Goal: Task Accomplishment & Management: Use online tool/utility

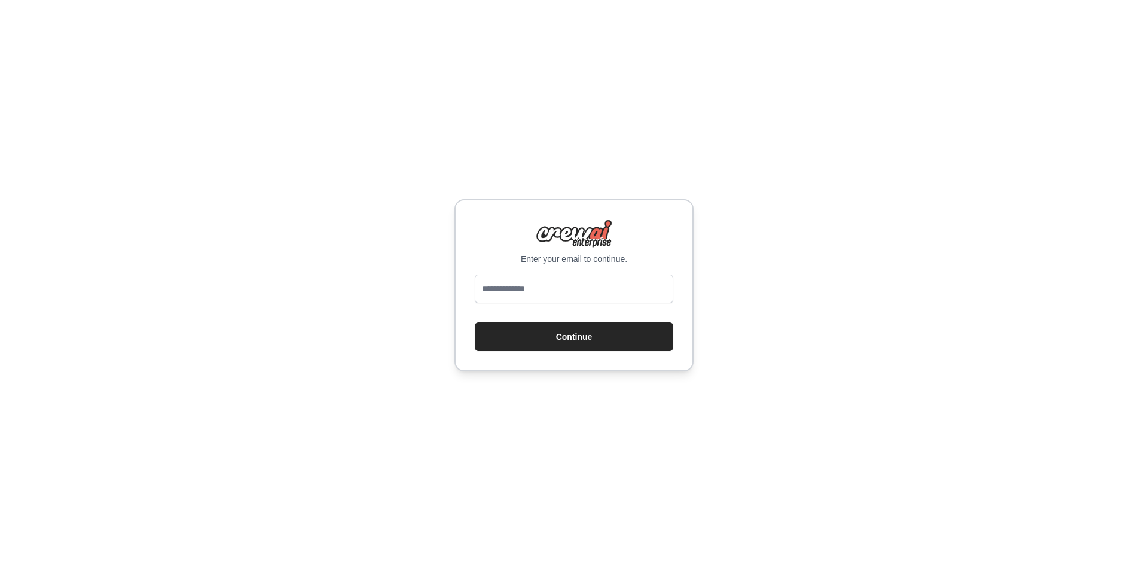
type input "**********"
click at [588, 329] on button "Continue" at bounding box center [574, 336] width 199 height 29
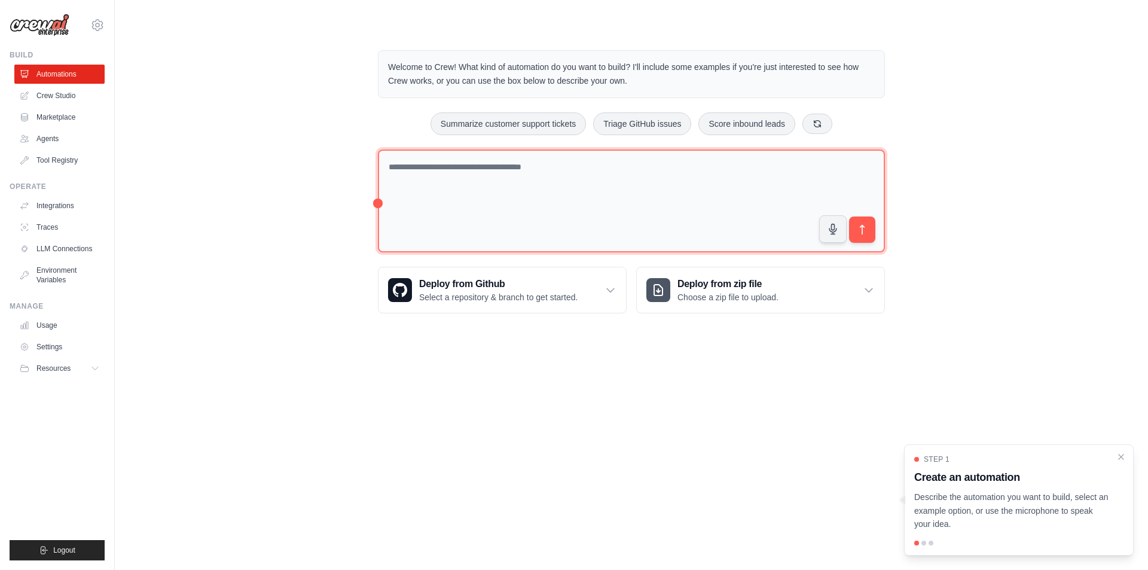
click at [545, 181] on textarea at bounding box center [631, 201] width 507 height 103
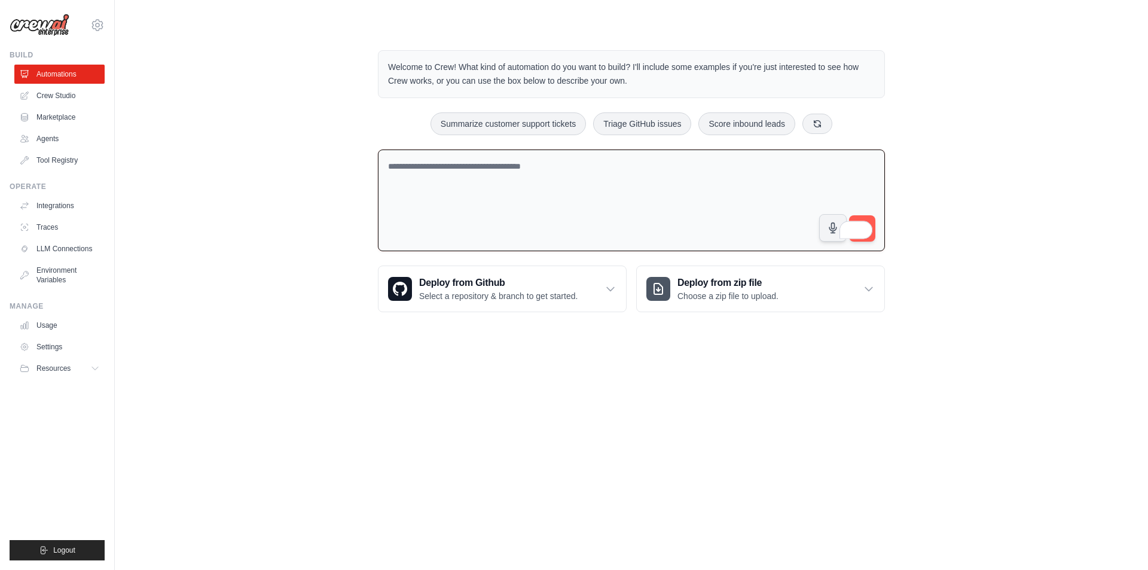
click at [545, 181] on textarea "To enrich screen reader interactions, please activate Accessibility in Grammarl…" at bounding box center [631, 201] width 507 height 102
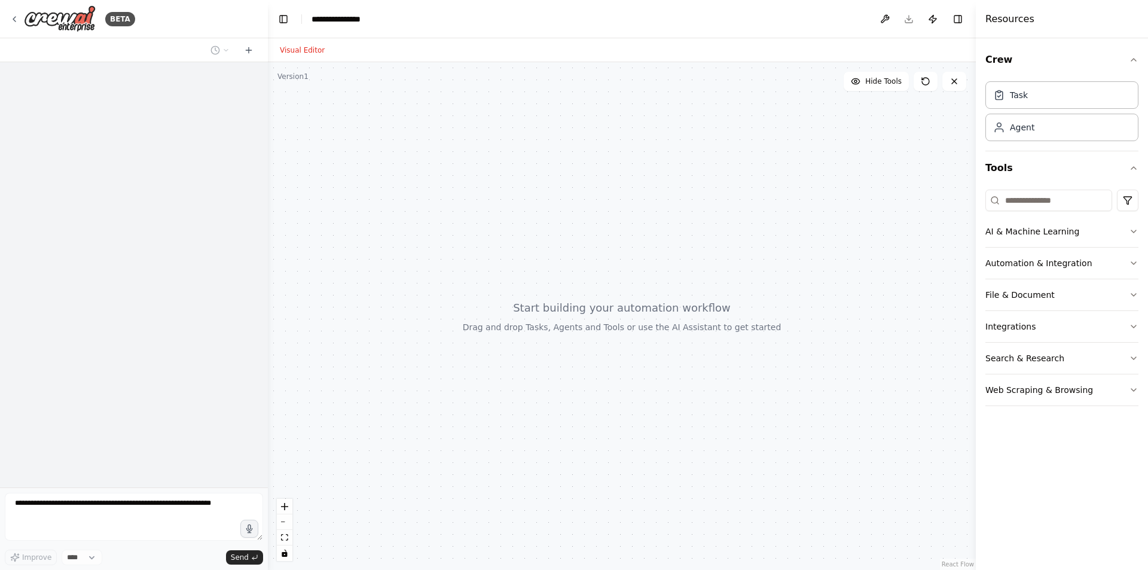
select select "****"
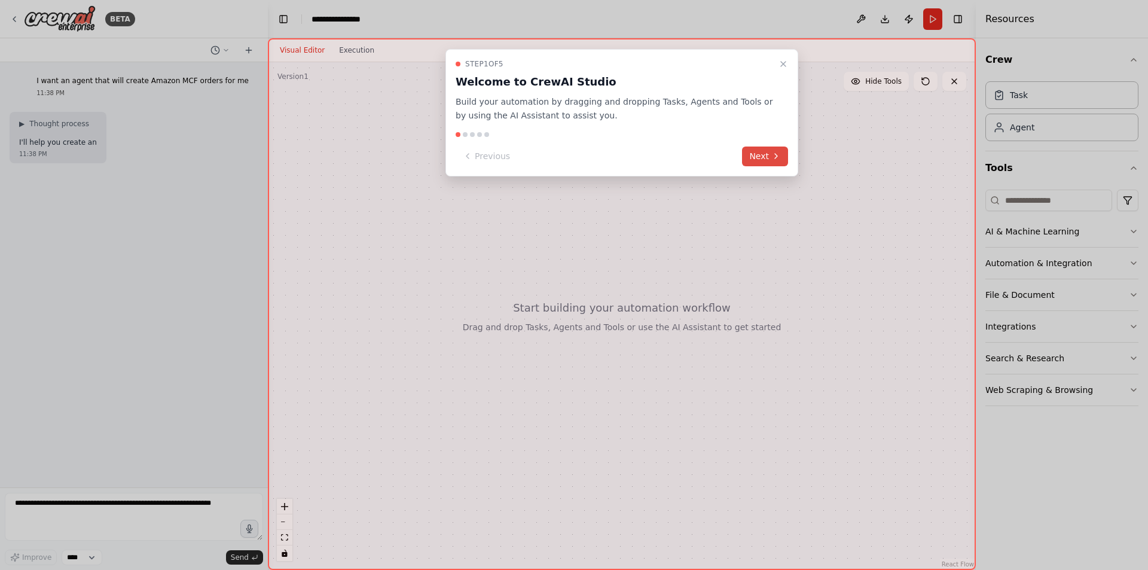
click at [761, 160] on button "Next" at bounding box center [765, 157] width 46 height 20
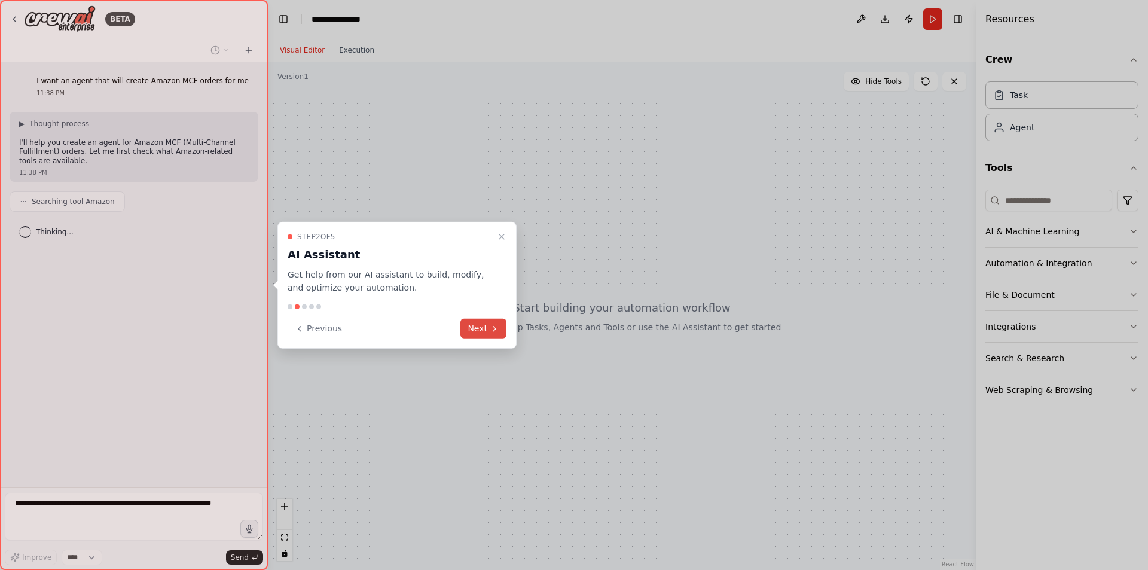
click at [473, 335] on button "Next" at bounding box center [483, 329] width 46 height 20
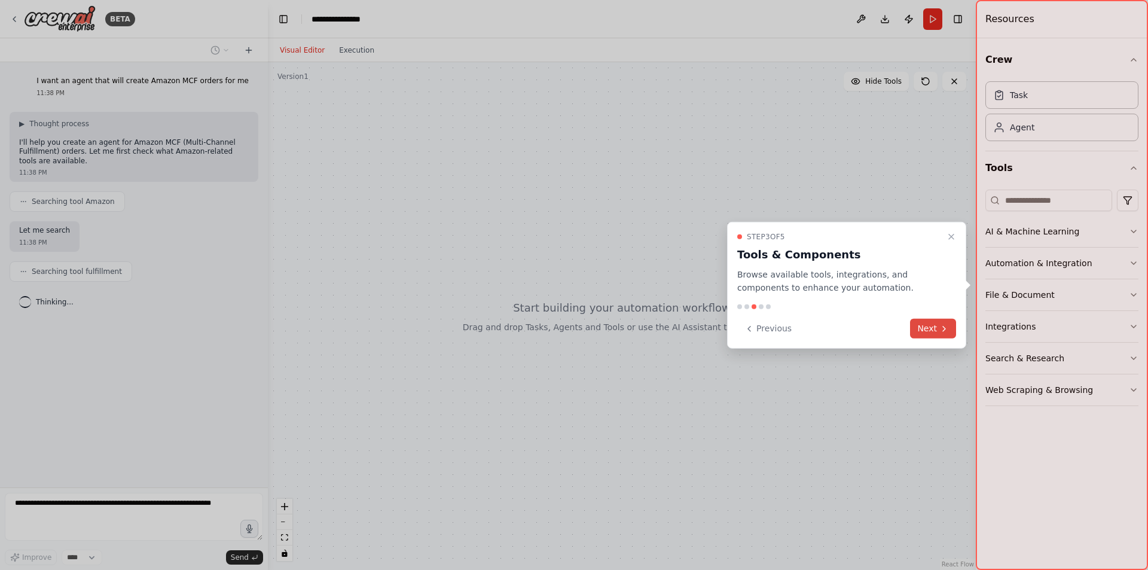
click at [919, 326] on button "Next" at bounding box center [933, 329] width 46 height 20
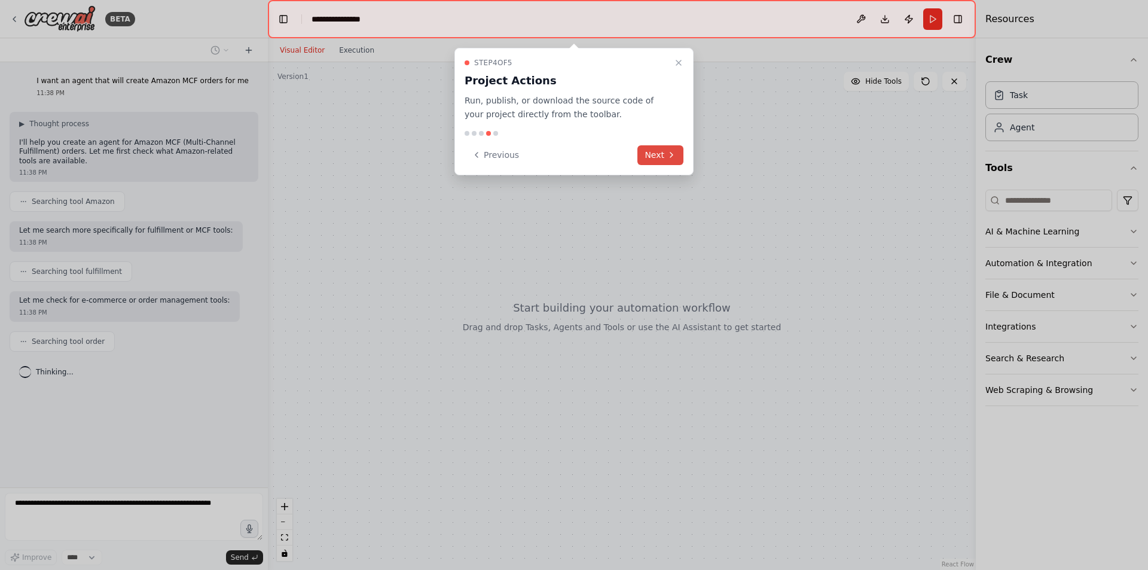
click at [642, 148] on button "Next" at bounding box center [660, 155] width 46 height 20
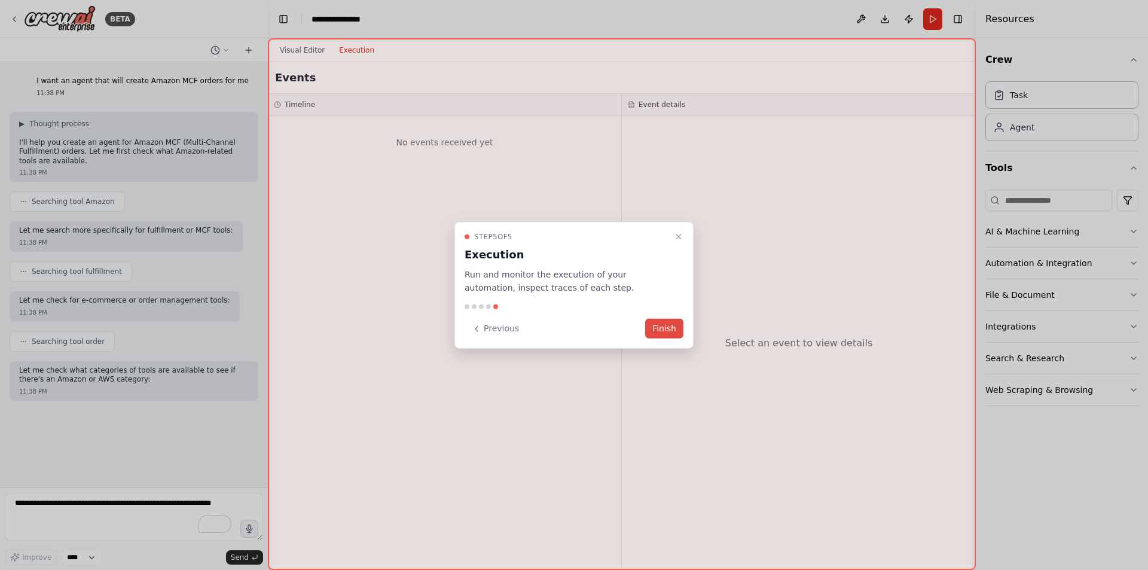
click at [667, 327] on button "Finish" at bounding box center [664, 329] width 38 height 20
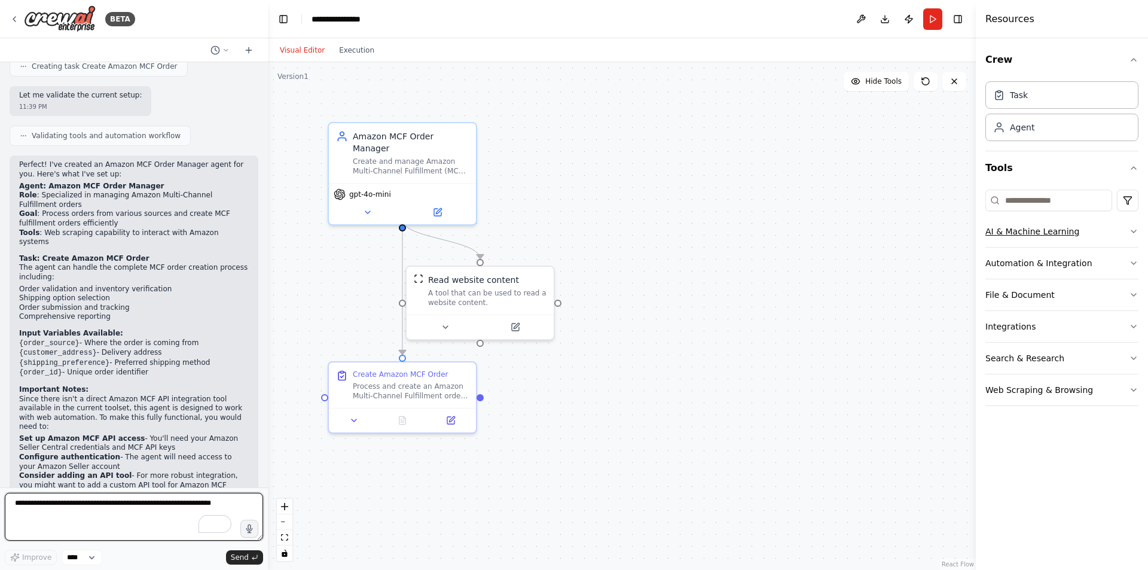
scroll to position [746, 0]
